Goal: Task Accomplishment & Management: Complete application form

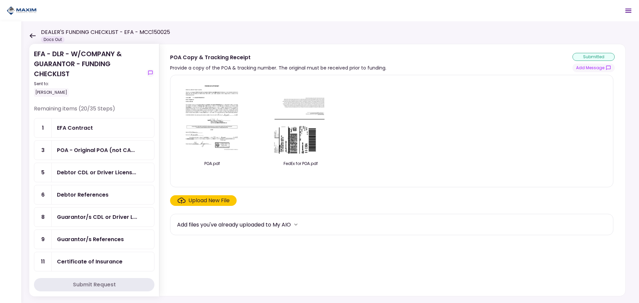
click at [78, 127] on div "EFA Contract" at bounding box center [75, 128] width 36 height 8
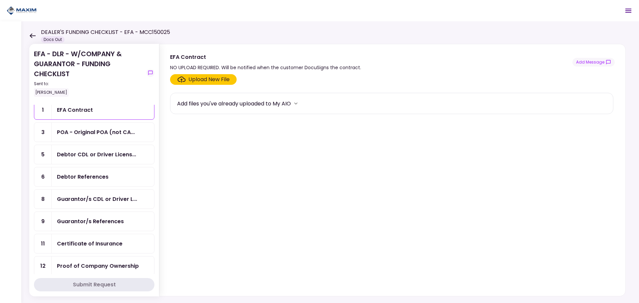
scroll to position [33, 0]
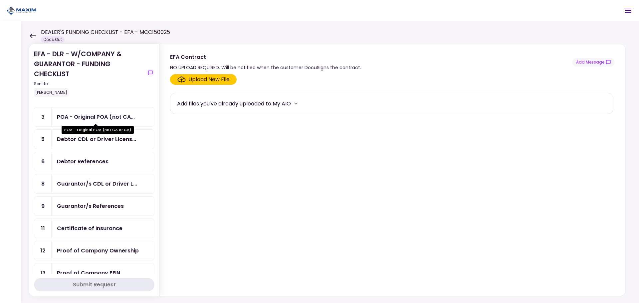
click at [112, 119] on div "POA - Original POA (not CA..." at bounding box center [96, 117] width 78 height 8
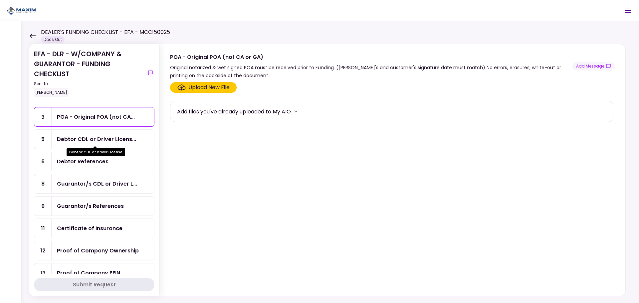
click at [115, 143] on div "Debtor CDL or Driver License" at bounding box center [96, 149] width 59 height 13
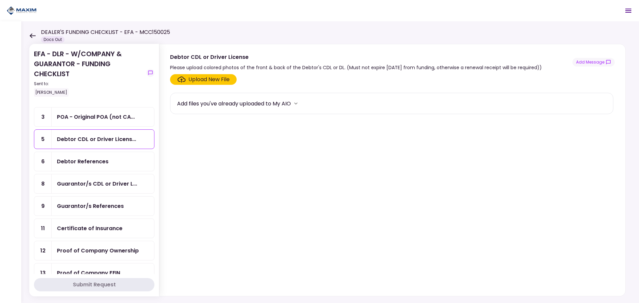
click at [106, 169] on div "Debtor References" at bounding box center [103, 161] width 102 height 19
click at [103, 181] on div "Guarantor/s CDL or Driver L..." at bounding box center [97, 184] width 80 height 8
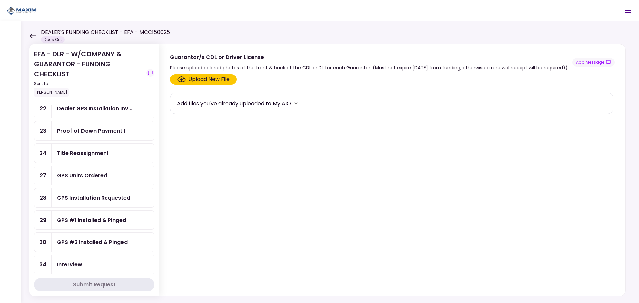
scroll to position [266, 0]
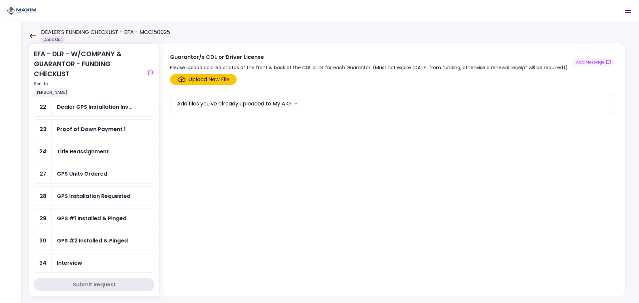
click at [81, 151] on div "Title Reassignment" at bounding box center [83, 151] width 52 height 8
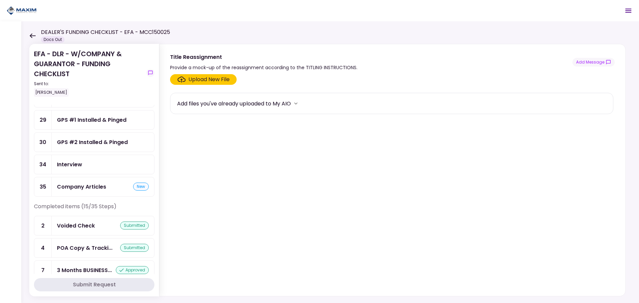
scroll to position [411, 0]
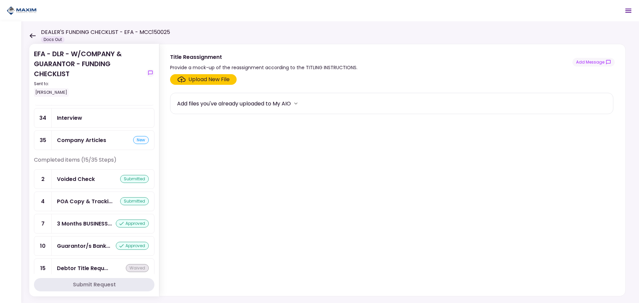
click at [94, 176] on div "Voided Check" at bounding box center [76, 179] width 38 height 8
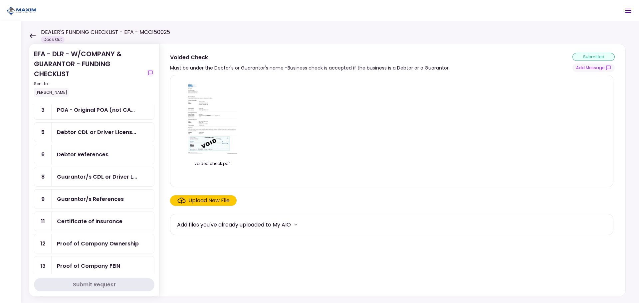
scroll to position [33, 0]
